Goal: Task Accomplishment & Management: Manage account settings

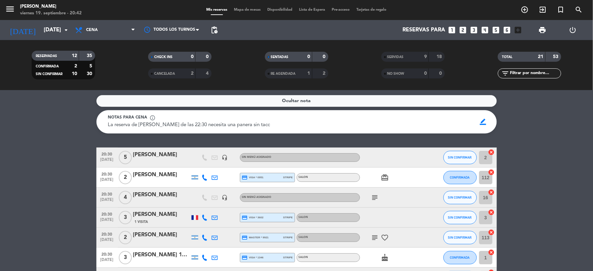
click at [387, 236] on icon "favorite_border" at bounding box center [385, 238] width 8 height 8
click at [462, 234] on button "SIN CONFIRMAR" at bounding box center [460, 237] width 33 height 13
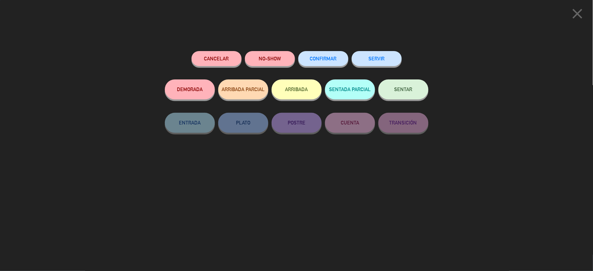
click at [343, 49] on div "Cancelar NO-SHOW CONFIRMAR SERVIR DEMORADA ARRIBADA PARCIAL ARRIBADA SENTADA PA…" at bounding box center [296, 158] width 273 height 225
click at [336, 57] on span "CONFIRMAR" at bounding box center [323, 59] width 27 height 6
click at [378, 58] on button "SERVIR" at bounding box center [377, 58] width 50 height 15
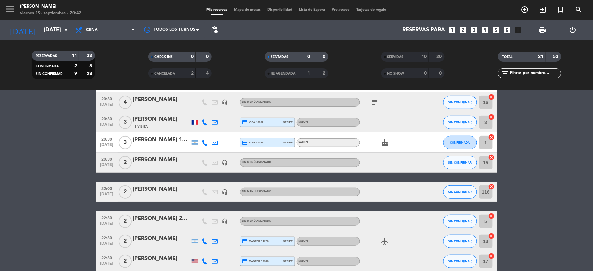
scroll to position [111, 0]
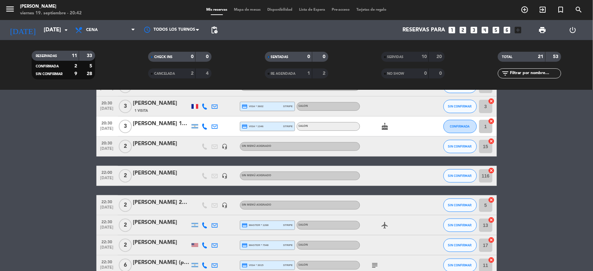
click at [167, 123] on div "[PERSON_NAME] 15% OFF encuestas y copas de espumante de bienvenida de cortesía" at bounding box center [161, 124] width 57 height 9
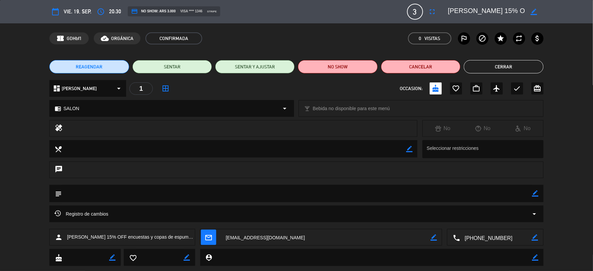
drag, startPoint x: 533, startPoint y: 10, endPoint x: 509, endPoint y: 17, distance: 25.5
click at [533, 10] on icon "border_color" at bounding box center [534, 12] width 6 height 6
click at [502, 16] on textarea at bounding box center [486, 12] width 76 height 12
click at [492, 65] on button "Cerrar" at bounding box center [503, 66] width 79 height 13
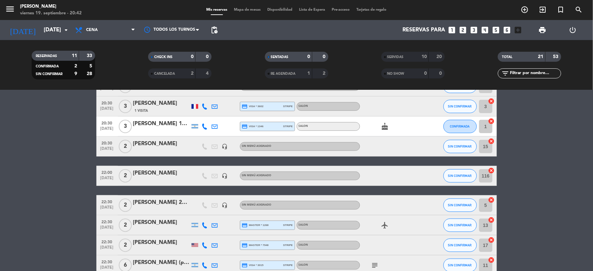
click at [385, 129] on icon "cake" at bounding box center [385, 127] width 8 height 8
click at [146, 127] on div "[PERSON_NAME] 15% OFF encuestas y copas de espumante de bienvenida de cortesía" at bounding box center [161, 124] width 57 height 9
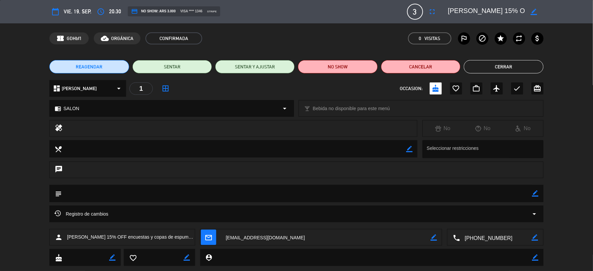
click at [535, 10] on icon "border_color" at bounding box center [534, 12] width 6 height 6
drag, startPoint x: 479, startPoint y: 14, endPoint x: 443, endPoint y: 18, distance: 37.0
click at [443, 18] on div "calendar_today vie. 19, sep. access_time 20:30 credit_card NO SHOW: ARS 3.000 v…" at bounding box center [296, 12] width 494 height 16
click at [477, 66] on button "Cerrar" at bounding box center [503, 66] width 79 height 13
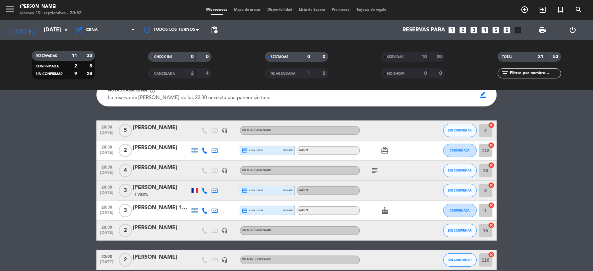
scroll to position [0, 0]
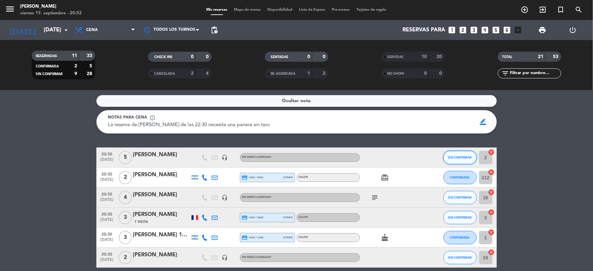
click at [450, 158] on span "SIN CONFIRMAR" at bounding box center [460, 158] width 24 height 4
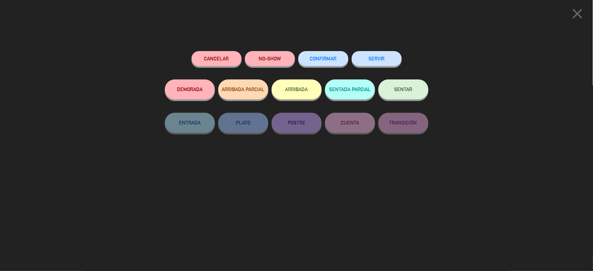
click at [326, 54] on button "CONFIRMAR" at bounding box center [323, 58] width 50 height 15
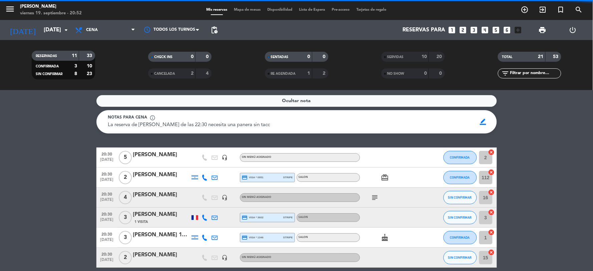
click at [458, 156] on span "CONFIRMADA" at bounding box center [460, 158] width 20 height 4
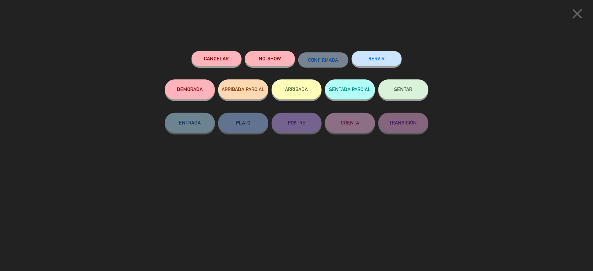
click at [366, 60] on button "SERVIR" at bounding box center [377, 58] width 50 height 15
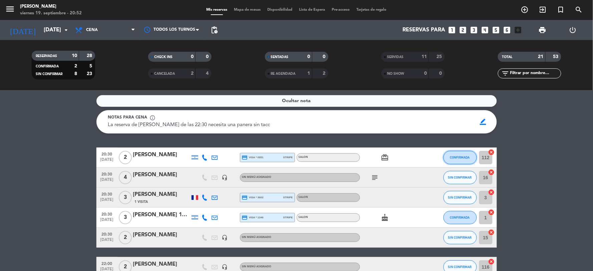
click at [471, 162] on button "CONFIRMADA" at bounding box center [460, 157] width 33 height 13
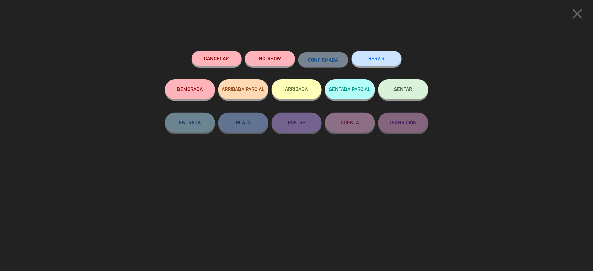
click at [397, 62] on button "SERVIR" at bounding box center [377, 58] width 50 height 15
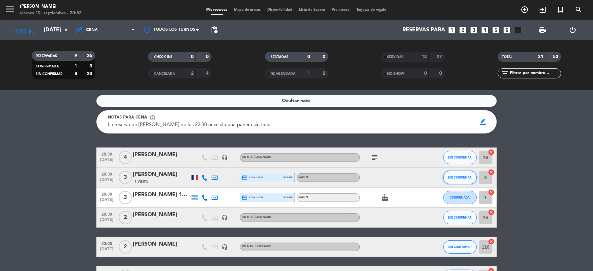
click at [454, 176] on span "SIN CONFIRMAR" at bounding box center [460, 178] width 24 height 4
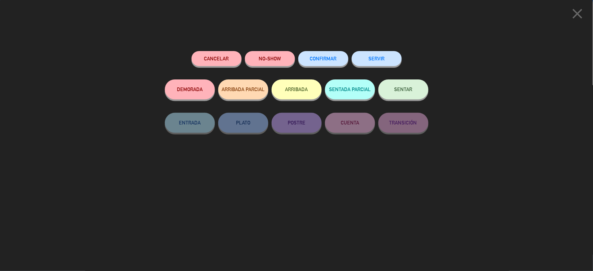
click at [335, 58] on span "CONFIRMAR" at bounding box center [323, 59] width 27 height 6
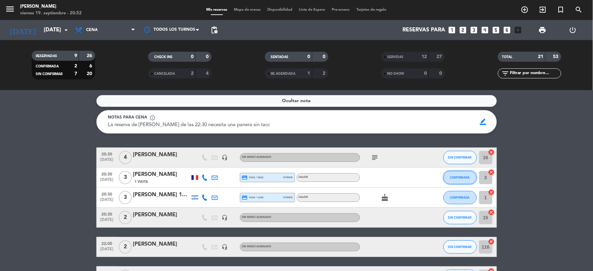
click at [458, 182] on button "CONFIRMADA" at bounding box center [460, 177] width 33 height 13
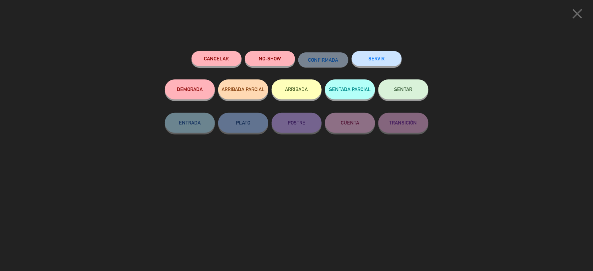
drag, startPoint x: 385, startPoint y: 50, endPoint x: 385, endPoint y: 55, distance: 5.3
click at [385, 55] on div "Cancelar NO-SHOW CONFIRMADA SERVIR DEMORADA ARRIBADA PARCIAL ARRIBADA SENTADA P…" at bounding box center [296, 158] width 273 height 225
click at [386, 57] on button "SERVIR" at bounding box center [377, 58] width 50 height 15
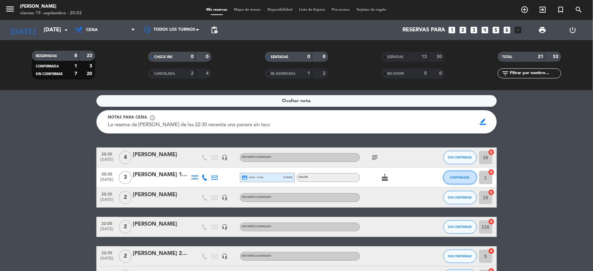
click at [455, 172] on button "CONFIRMADA" at bounding box center [460, 177] width 33 height 13
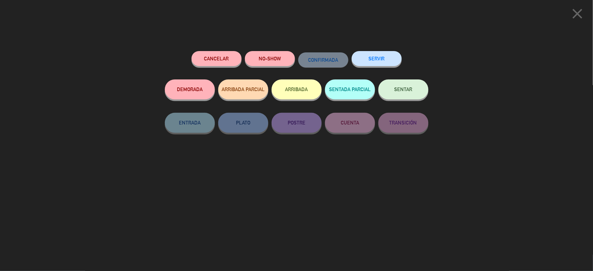
click at [363, 57] on button "SERVIR" at bounding box center [377, 58] width 50 height 15
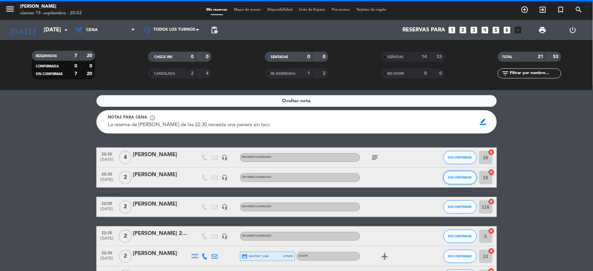
click at [457, 180] on button "SIN CONFIRMAR" at bounding box center [460, 177] width 33 height 13
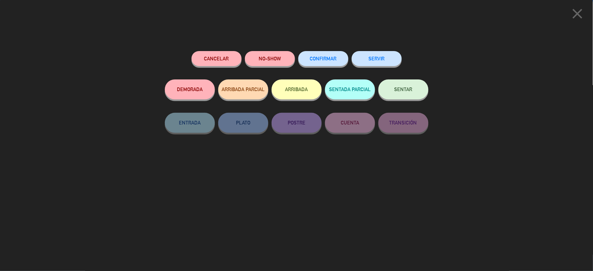
click at [327, 59] on span "CONFIRMAR" at bounding box center [323, 59] width 27 height 6
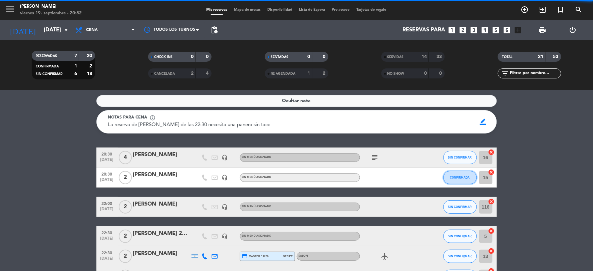
click at [461, 180] on button "CONFIRMADA" at bounding box center [460, 177] width 33 height 13
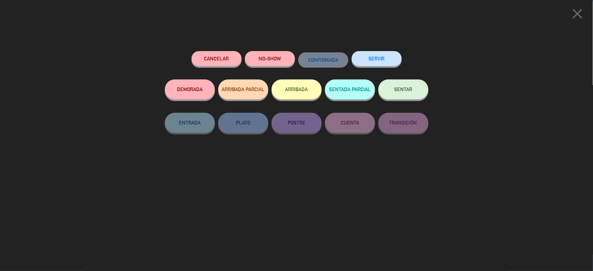
drag, startPoint x: 373, startPoint y: 49, endPoint x: 375, endPoint y: 55, distance: 7.1
click at [373, 49] on div "Cancelar NO-SHOW CONFIRMADA SERVIR DEMORADA ARRIBADA PARCIAL ARRIBADA SENTADA P…" at bounding box center [296, 158] width 273 height 225
click at [375, 56] on button "SERVIR" at bounding box center [377, 58] width 50 height 15
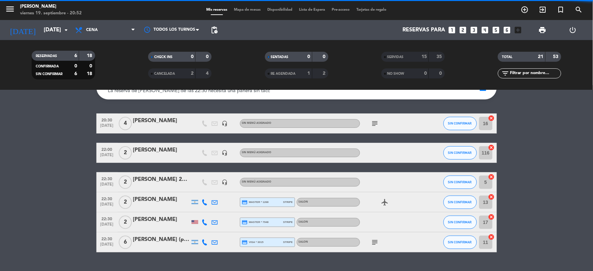
scroll to position [36, 0]
